Goal: Task Accomplishment & Management: Manage account settings

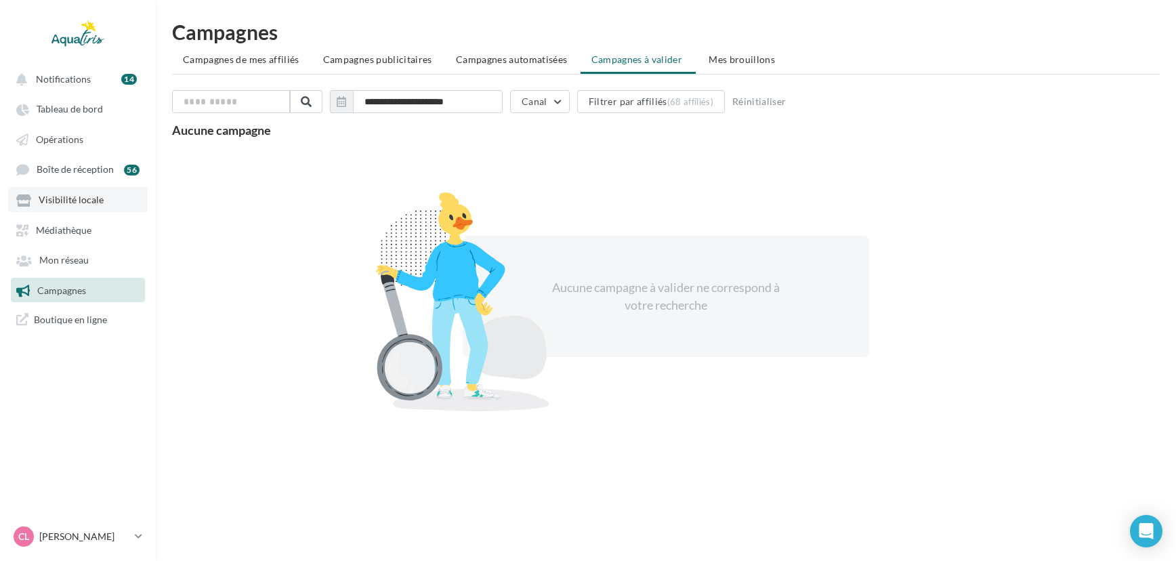
scroll to position [21, 0]
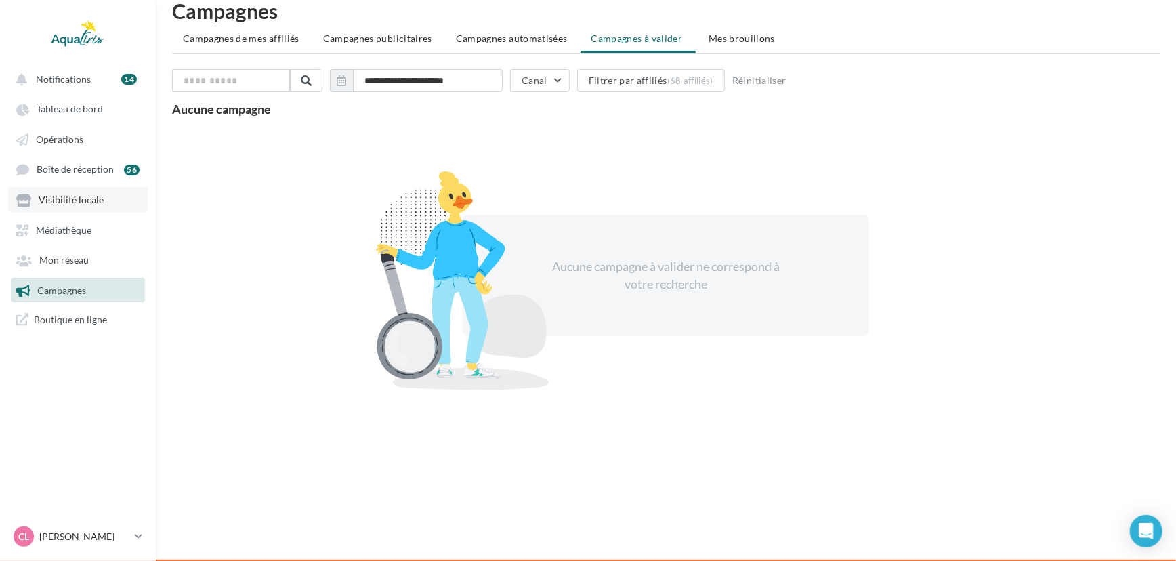
click at [89, 203] on span "Visibilité locale" at bounding box center [71, 200] width 65 height 12
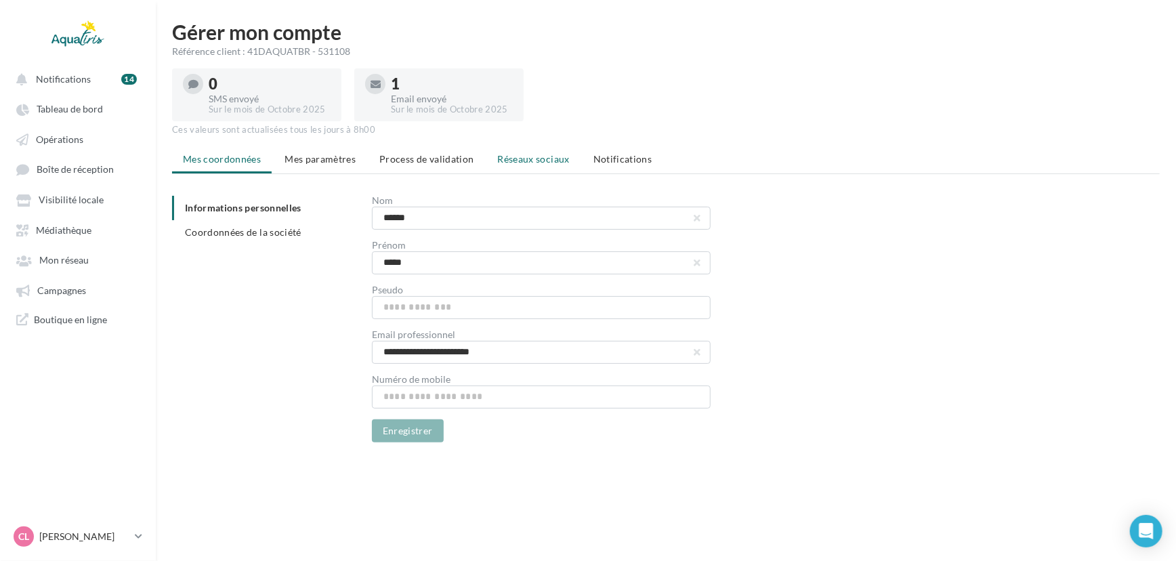
click at [536, 153] on span "Réseaux sociaux" at bounding box center [534, 159] width 72 height 12
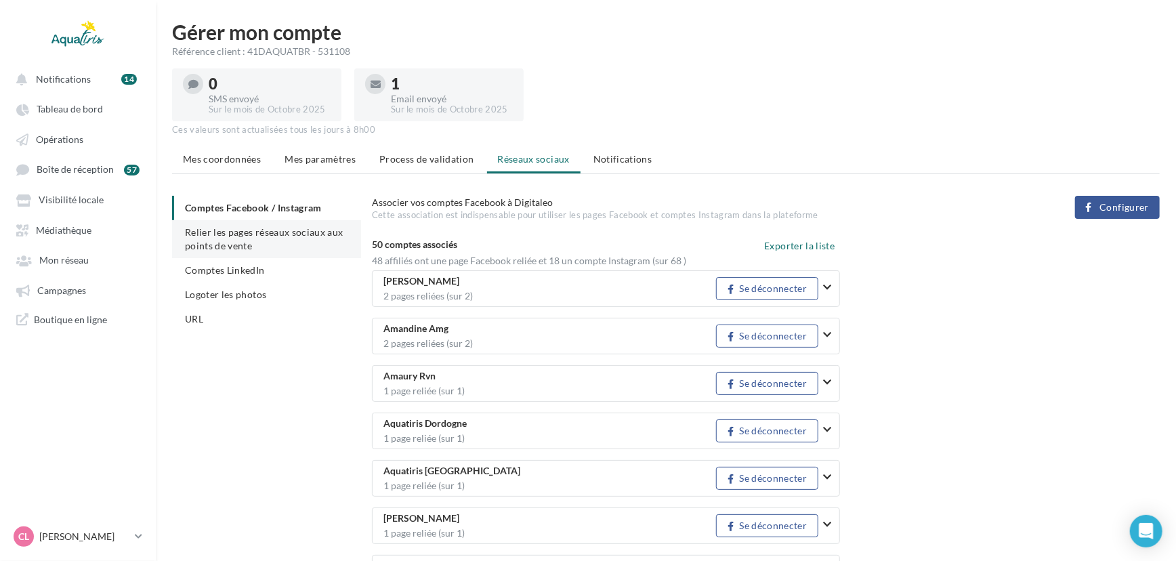
click at [249, 238] on li "Relier les pages réseaux sociaux aux points de vente" at bounding box center [266, 239] width 189 height 38
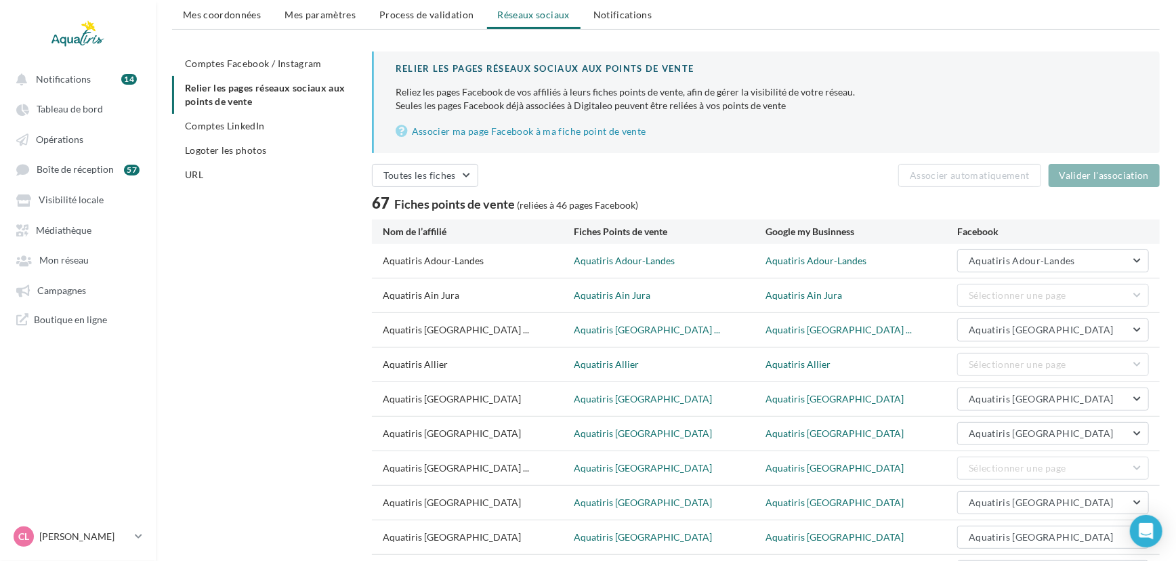
scroll to position [262, 0]
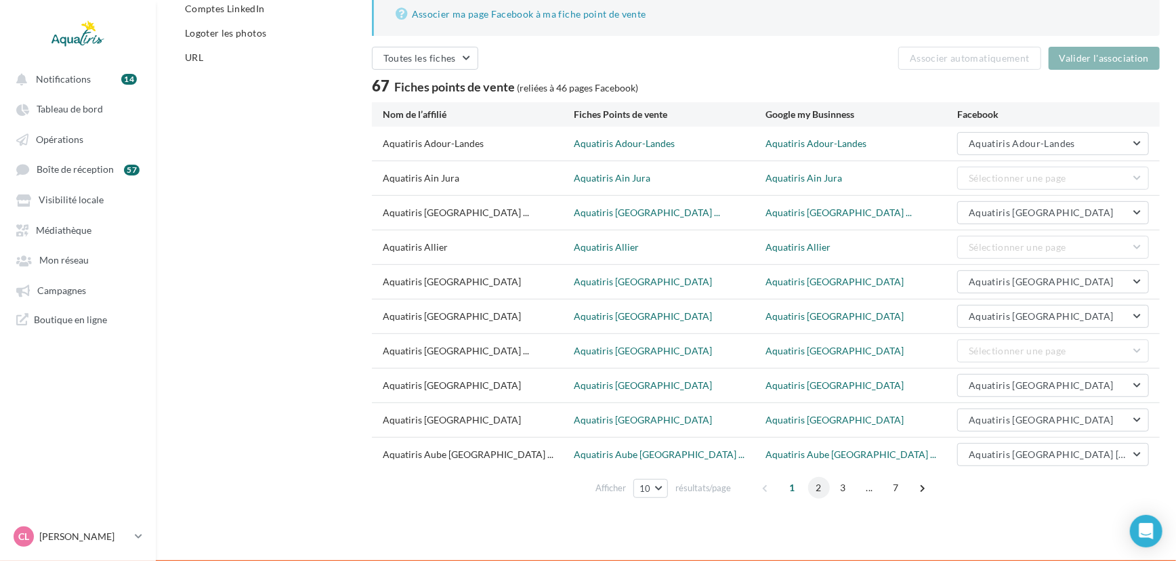
click at [812, 490] on span "2" at bounding box center [819, 488] width 22 height 22
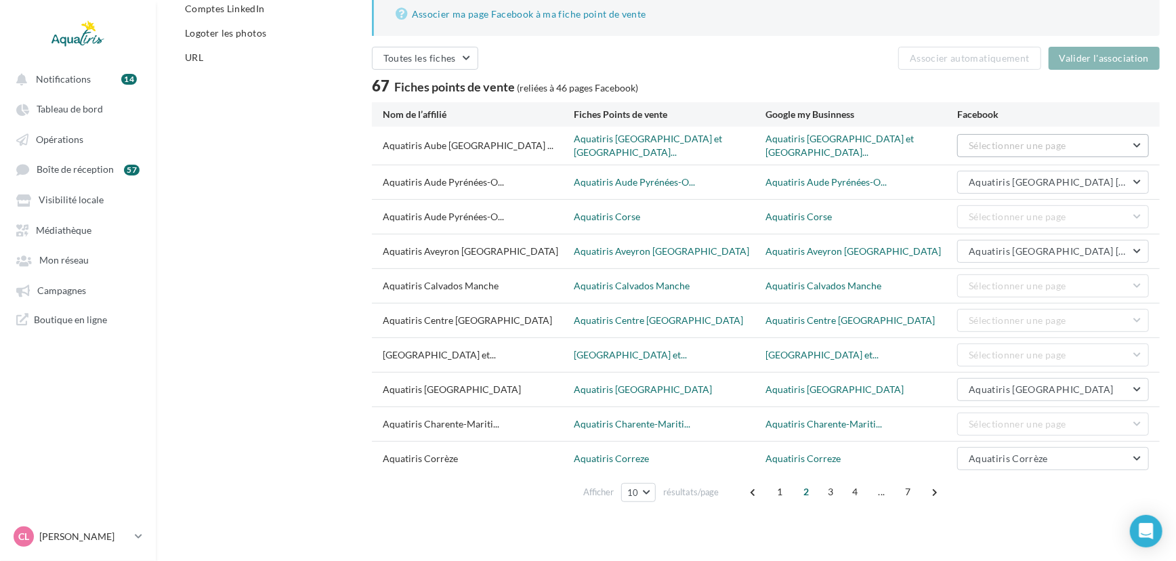
click at [1010, 146] on span "Sélectionner une page" at bounding box center [1017, 146] width 97 height 12
click at [1019, 177] on span "Aquatiris [GEOGRAPHIC_DATA] [GEOGRAPHIC_DATA]" at bounding box center [1036, 186] width 138 height 25
click at [1102, 63] on button "Valider l'association" at bounding box center [1104, 58] width 111 height 23
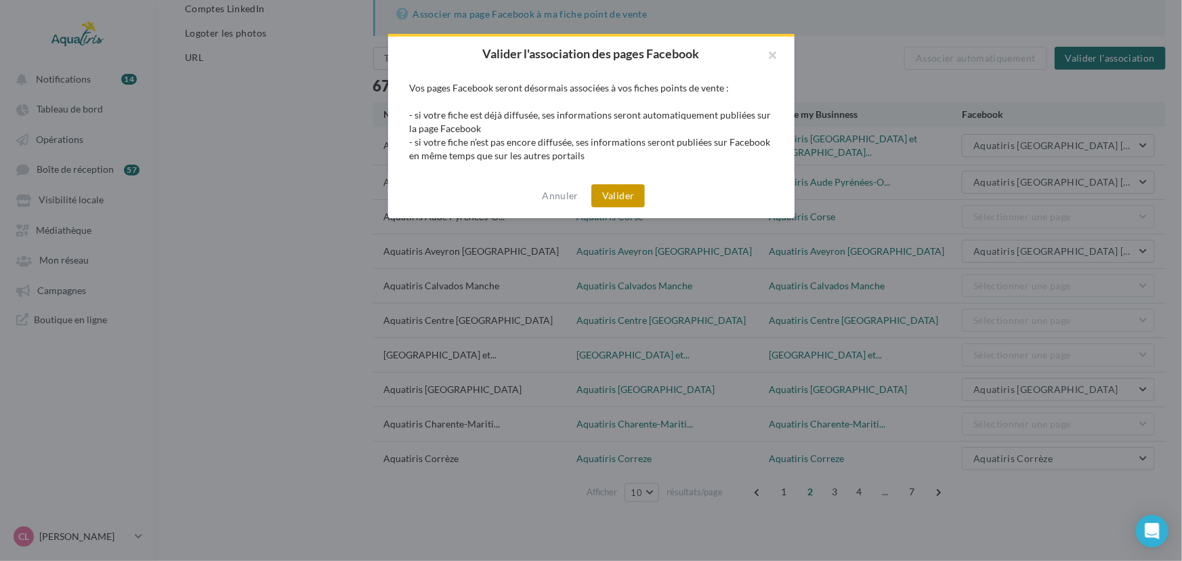
click at [621, 184] on button "Valider" at bounding box center [618, 195] width 54 height 23
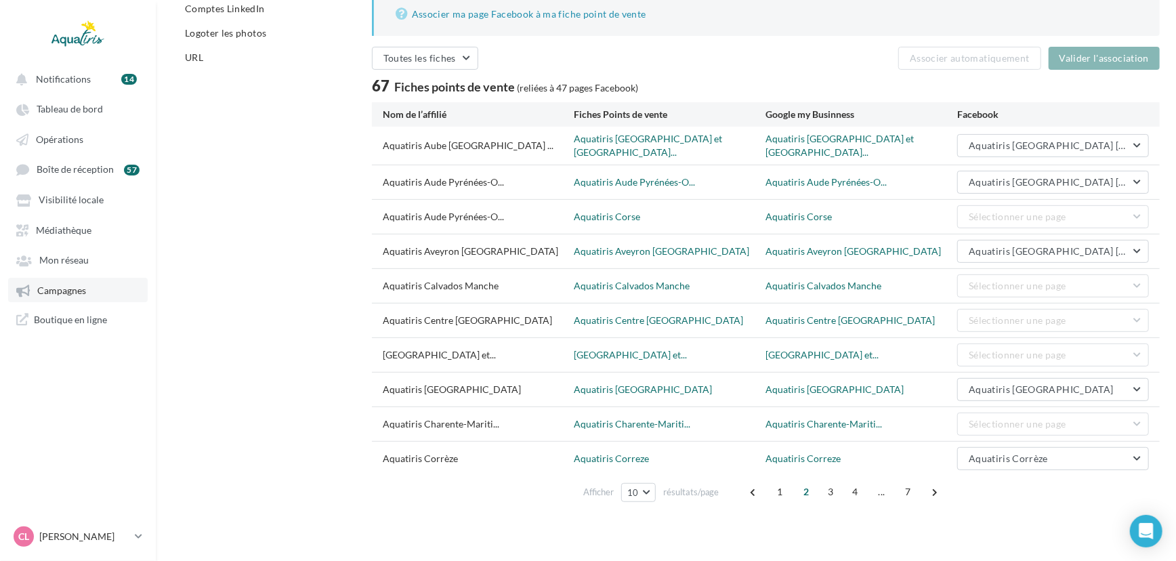
click at [64, 291] on span "Campagnes" at bounding box center [61, 291] width 49 height 12
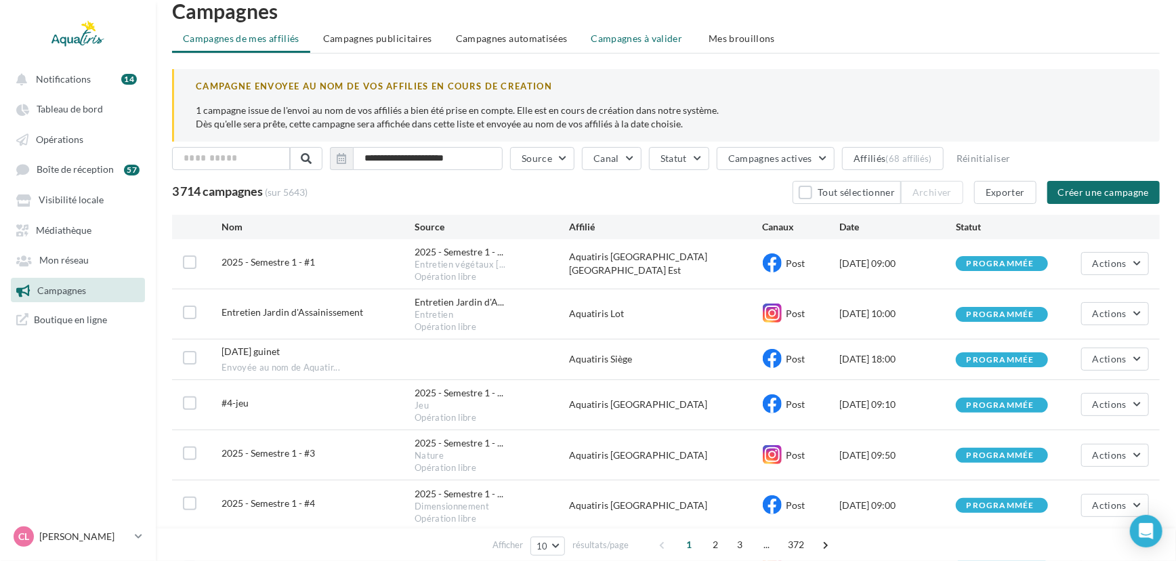
click at [614, 30] on li "Campagnes à valider" at bounding box center [639, 38] width 116 height 24
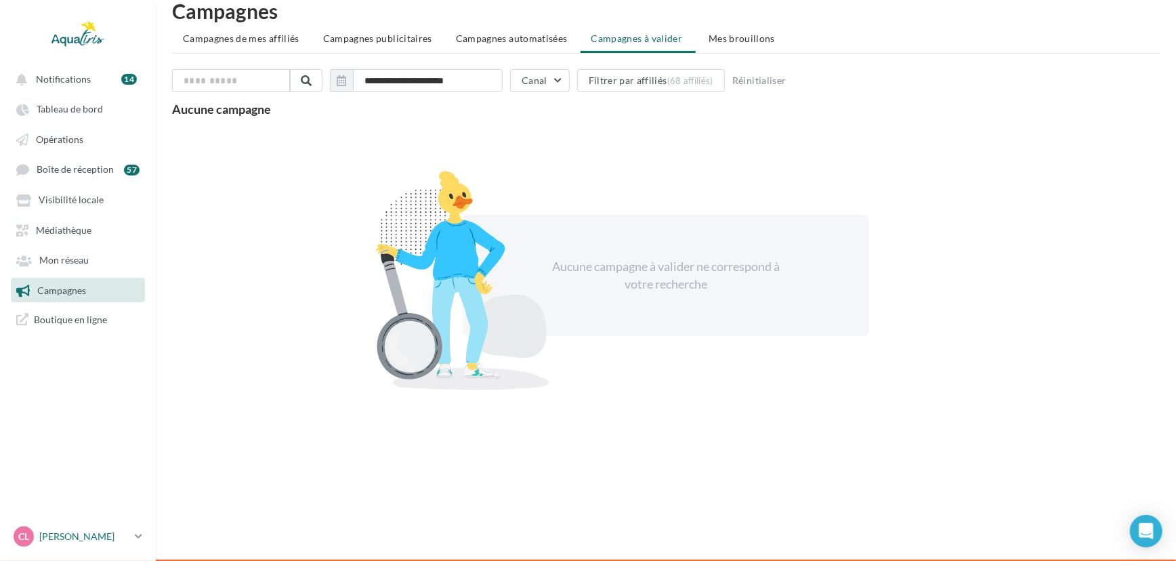
click at [116, 540] on p "[PERSON_NAME]" at bounding box center [84, 537] width 90 height 14
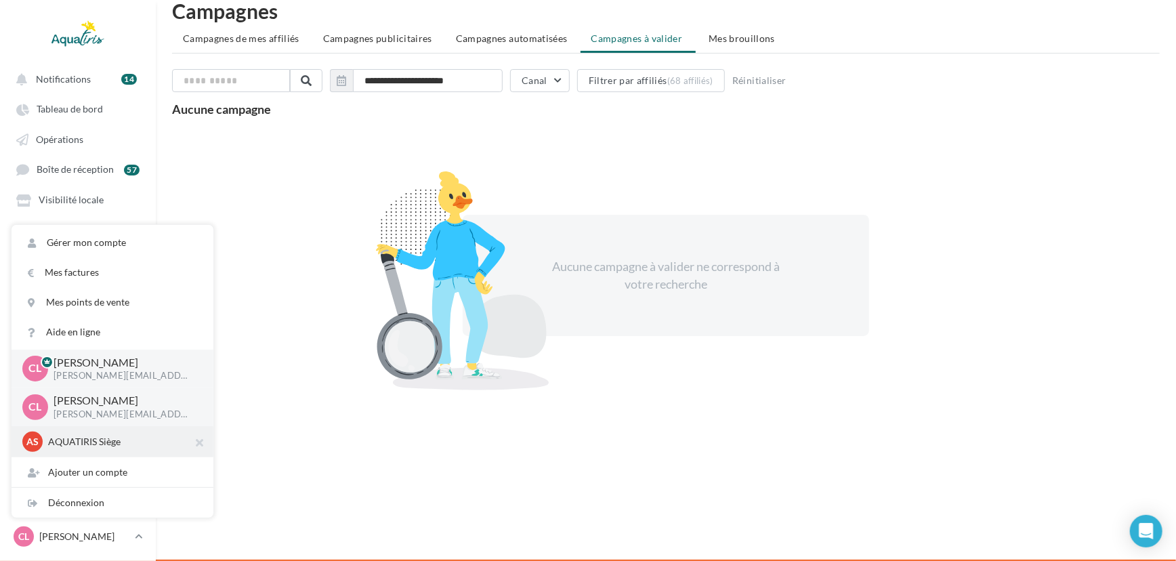
click at [81, 444] on p "AQUATIRIS Siège" at bounding box center [122, 442] width 149 height 14
